Goal: Information Seeking & Learning: Learn about a topic

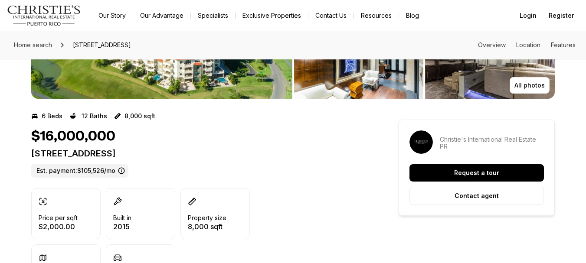
scroll to position [130, 0]
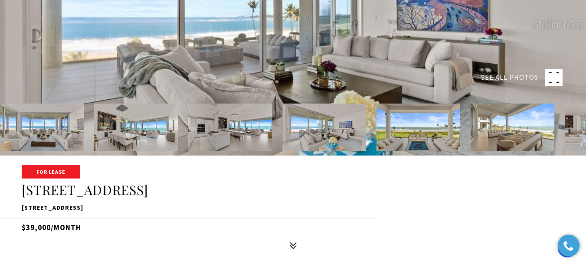
scroll to position [174, 0]
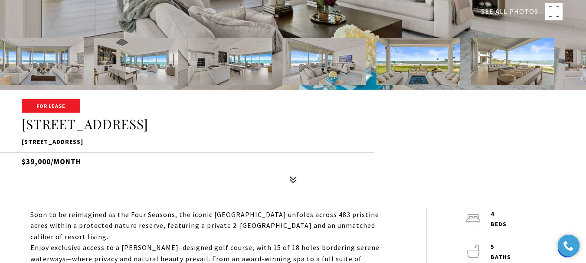
drag, startPoint x: 203, startPoint y: 144, endPoint x: 20, endPoint y: 141, distance: 182.7
click at [20, 141] on div "For Lease 7000 BAHIA BEACH BLVD #1302 7000 BAHIA BEACH BLVD #1302, RIO GRANDE, …" at bounding box center [293, 144] width 586 height 88
copy p "7000 BAHIA BEACH BLVD #1302, RIO GRANDE, PR 00745"
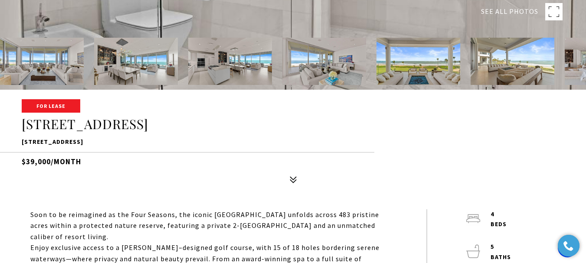
drag, startPoint x: 134, startPoint y: 139, endPoint x: 154, endPoint y: 144, distance: 20.9
click at [154, 144] on p "7000 BAHIA BEACH BLVD #1302, RIO GRANDE, PR 00745" at bounding box center [293, 142] width 543 height 10
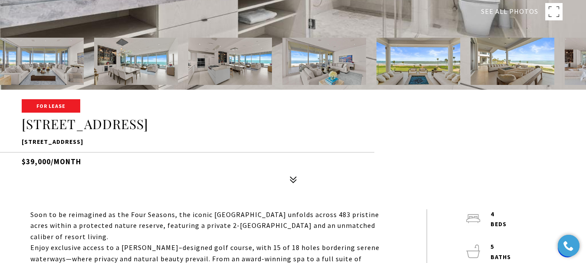
drag, startPoint x: 196, startPoint y: 141, endPoint x: 16, endPoint y: 146, distance: 179.7
click at [16, 146] on div "For Lease 7000 BAHIA BEACH BLVD #1302 7000 BAHIA BEACH BLVD #1302, RIO GRANDE, …" at bounding box center [293, 144] width 586 height 88
copy p "[STREET_ADDRESS]"
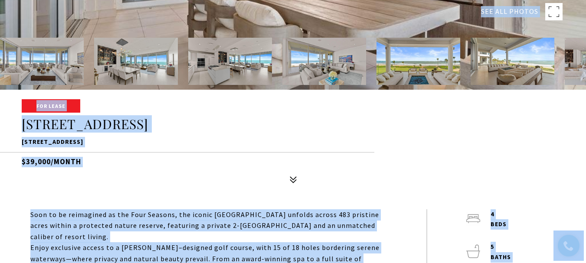
copy p "[STREET_ADDRESS]"
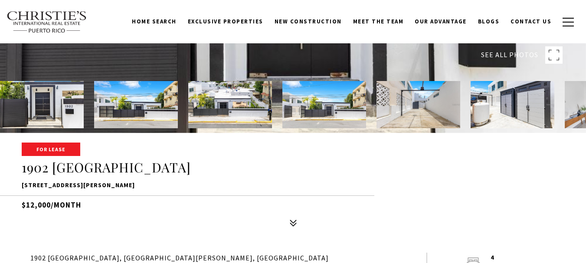
click at [387, 86] on img at bounding box center [419, 104] width 84 height 47
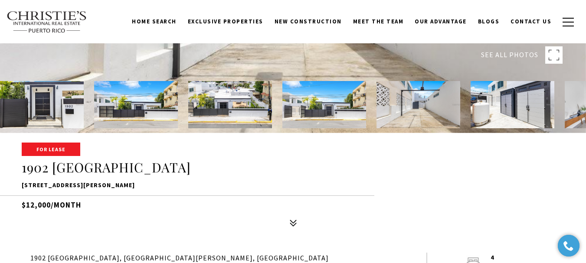
click at [394, 51] on div at bounding box center [293, 1] width 586 height 263
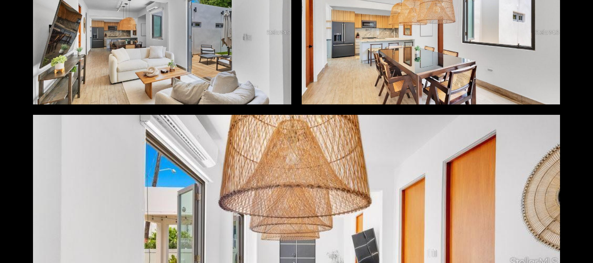
scroll to position [1215, 0]
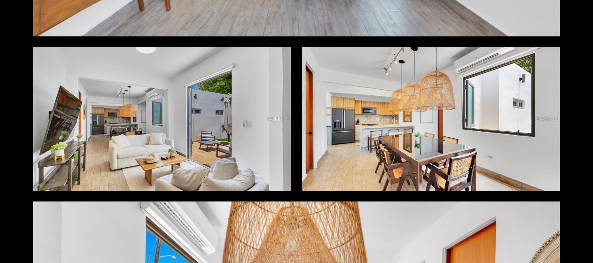
click at [143, 118] on div at bounding box center [162, 119] width 258 height 144
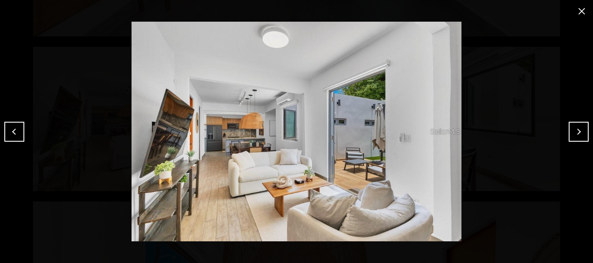
click at [584, 12] on button "close modal" at bounding box center [581, 11] width 14 height 14
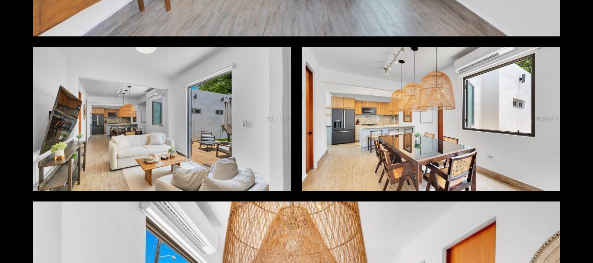
click at [191, 132] on div at bounding box center [162, 119] width 258 height 144
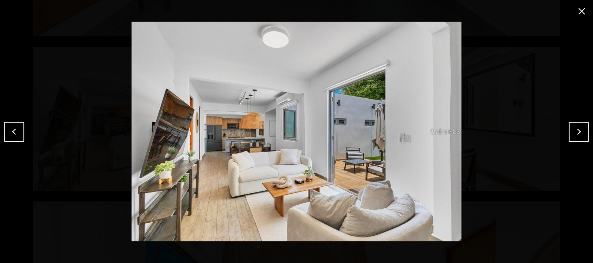
click at [585, 8] on button "close modal" at bounding box center [581, 11] width 14 height 14
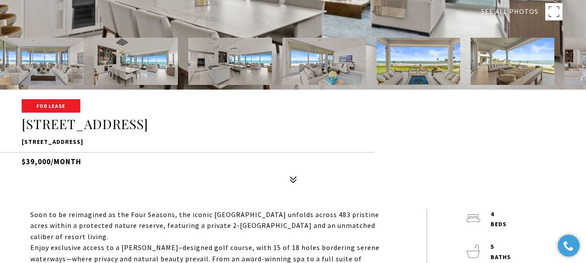
click at [23, 128] on h1 "[STREET_ADDRESS]" at bounding box center [293, 124] width 543 height 16
click at [498, 66] on img at bounding box center [513, 61] width 84 height 47
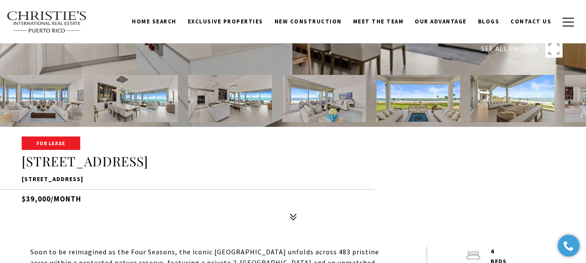
scroll to position [87, 0]
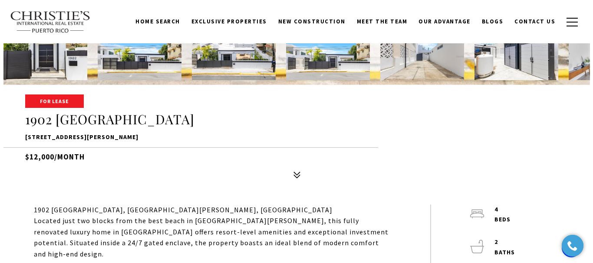
scroll to position [87, 0]
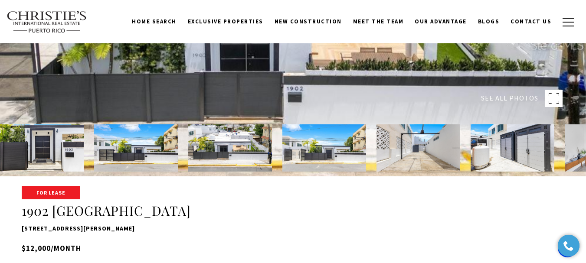
click at [565, 102] on div at bounding box center [293, 44] width 586 height 263
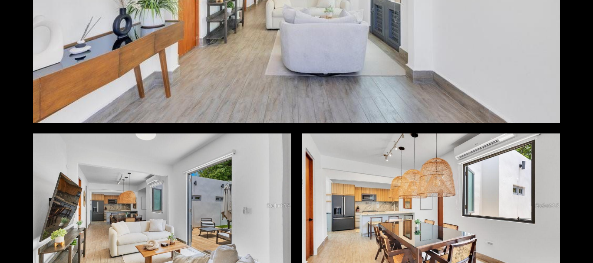
scroll to position [1475, 0]
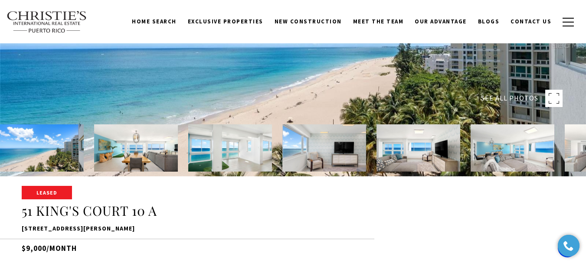
click at [238, 75] on div at bounding box center [293, 44] width 586 height 263
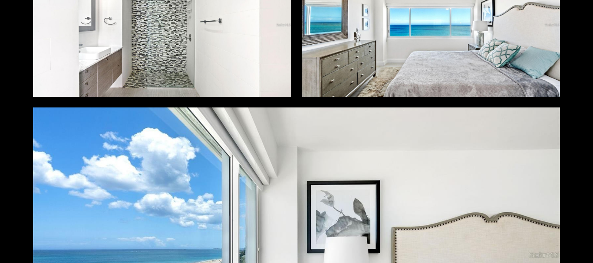
scroll to position [3022, 0]
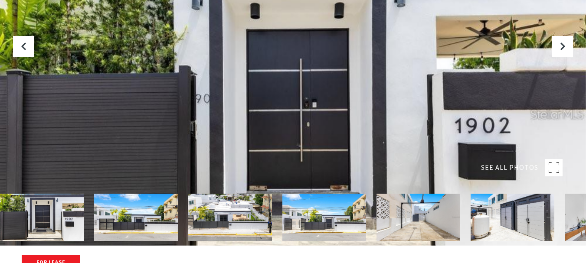
click at [377, 125] on div at bounding box center [293, 114] width 586 height 263
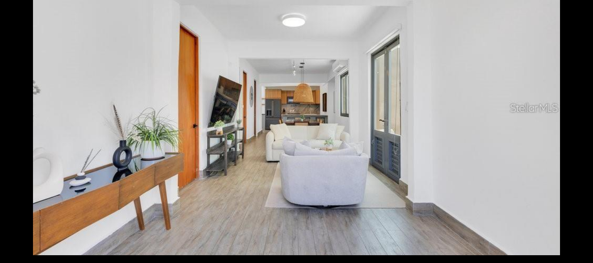
scroll to position [1432, 0]
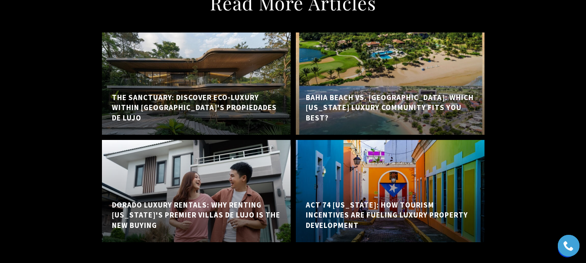
scroll to position [6641, 0]
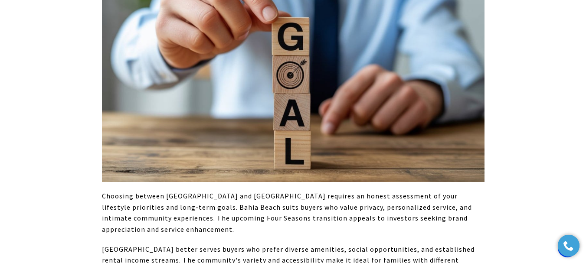
scroll to position [3123, 0]
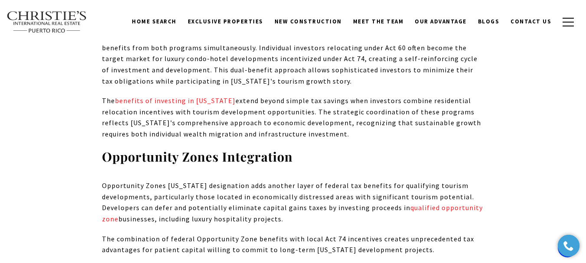
scroll to position [2299, 0]
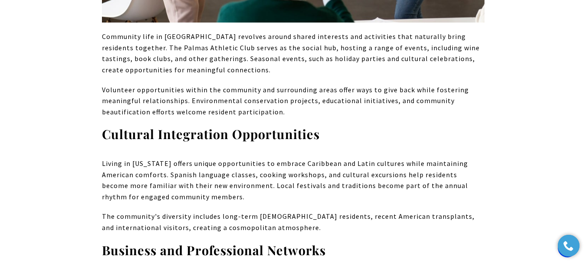
scroll to position [4165, 0]
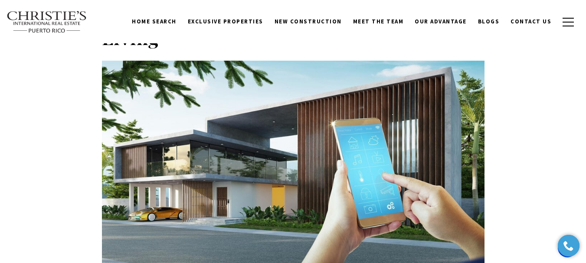
scroll to position [551, 0]
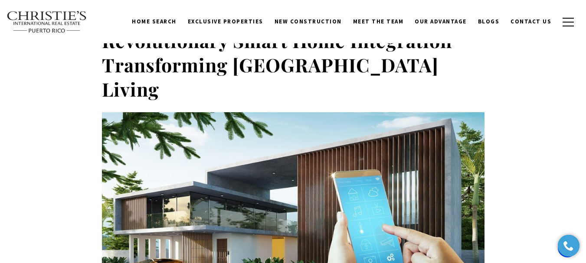
drag, startPoint x: 580, startPoint y: 29, endPoint x: 547, endPoint y: 8, distance: 38.9
click at [547, 8] on div "Home Search Dorado Beach Rio Grande Humacao Coastal San Juan Guaynabo Puerto Ri…" at bounding box center [293, 22] width 573 height 32
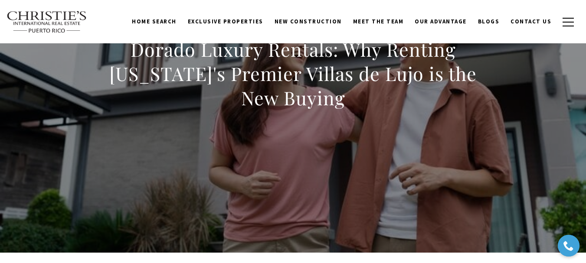
scroll to position [87, 0]
